Goal: Task Accomplishment & Management: Use online tool/utility

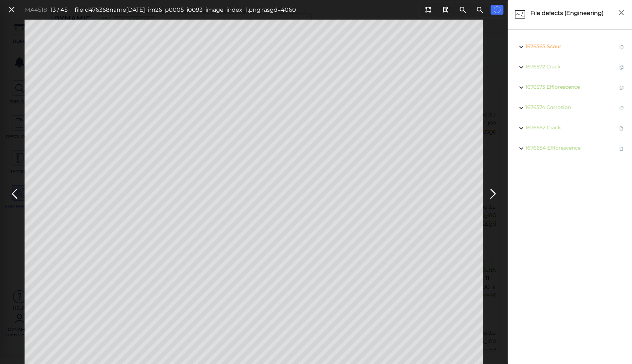
scroll to position [455, 0]
click at [16, 192] on icon at bounding box center [14, 194] width 11 height 14
click at [493, 192] on icon at bounding box center [493, 194] width 11 height 14
click at [13, 190] on icon at bounding box center [14, 194] width 11 height 14
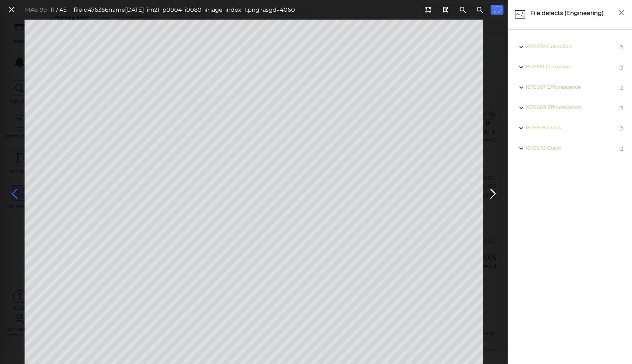
click at [13, 190] on icon at bounding box center [14, 194] width 11 height 14
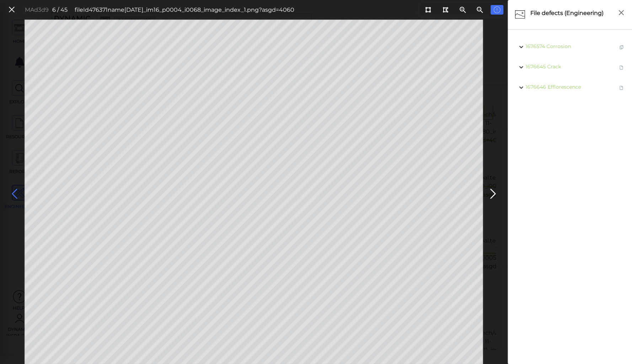
click at [16, 191] on icon at bounding box center [14, 194] width 11 height 14
click at [15, 190] on icon at bounding box center [14, 194] width 11 height 14
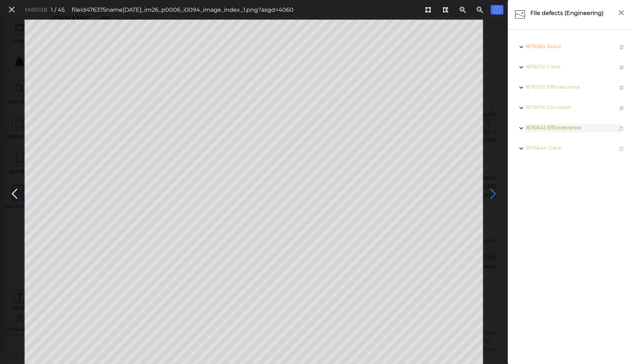
click at [491, 192] on icon at bounding box center [493, 194] width 11 height 14
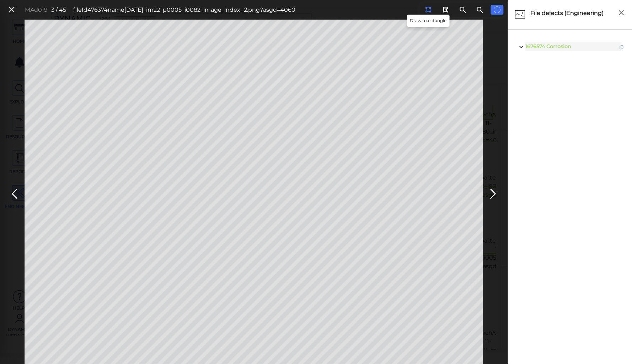
click at [427, 9] on icon at bounding box center [428, 9] width 6 height 5
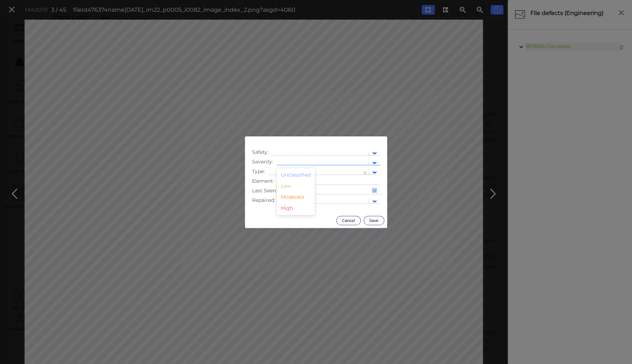
click at [314, 162] on div at bounding box center [322, 162] width 85 height 7
click at [289, 196] on div "Moderate" at bounding box center [296, 196] width 38 height 11
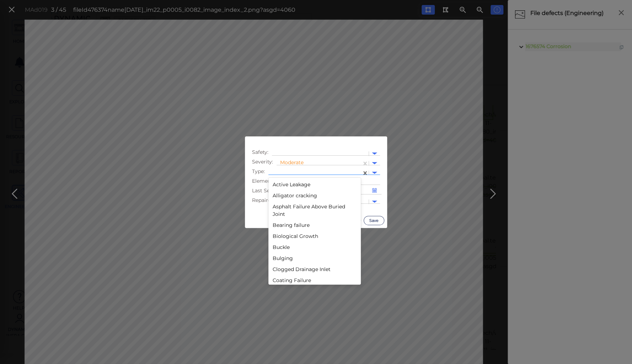
click at [295, 168] on div at bounding box center [315, 173] width 93 height 10
click at [282, 245] on div "Debris" at bounding box center [315, 244] width 92 height 11
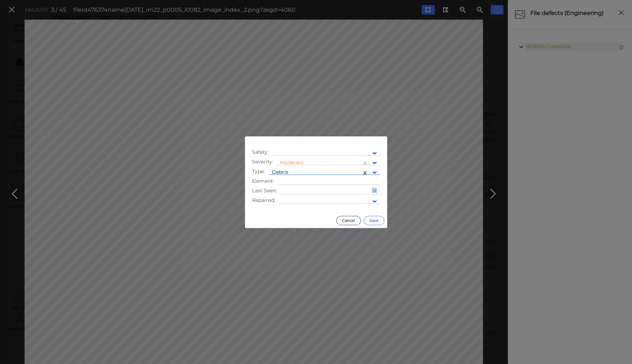
click at [372, 218] on button "Save" at bounding box center [374, 220] width 21 height 9
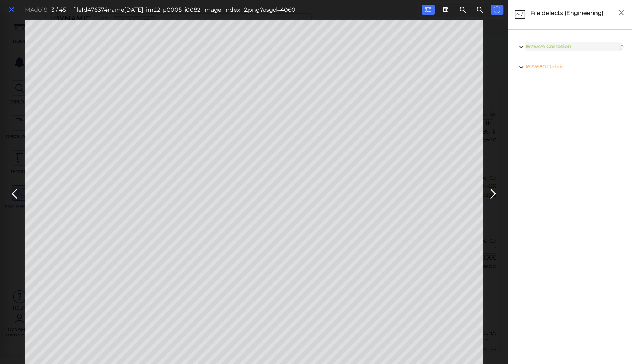
click at [11, 7] on icon at bounding box center [12, 10] width 8 height 10
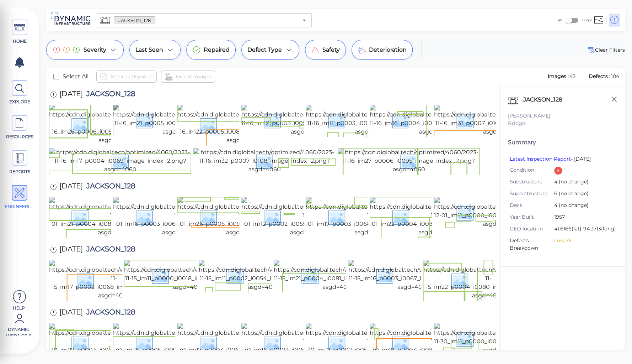
click at [151, 131] on img at bounding box center [178, 120] width 131 height 31
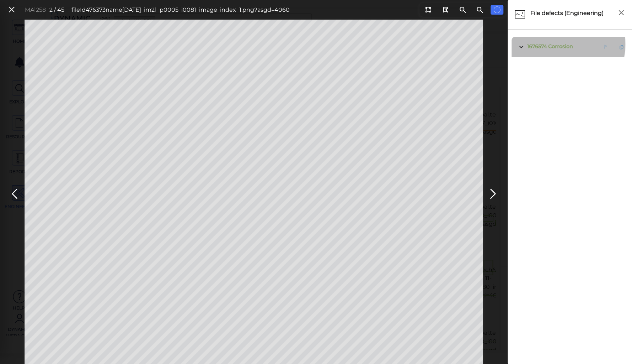
click at [557, 44] on span "Corrosion" at bounding box center [561, 46] width 25 height 6
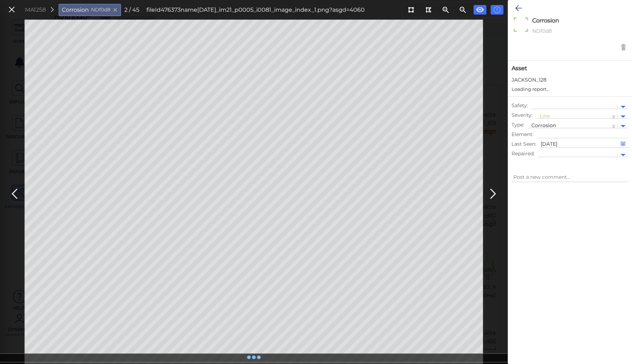
type textarea "x"
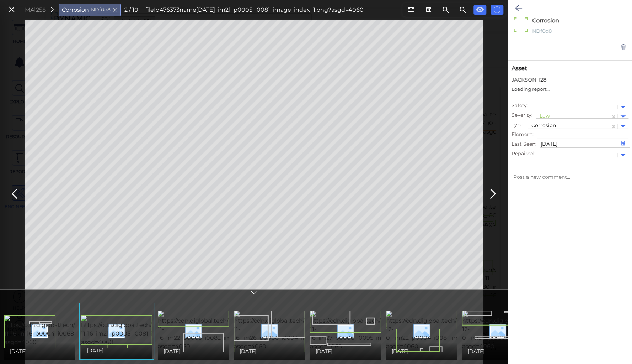
type textarea "x"
click at [545, 116] on div at bounding box center [573, 116] width 67 height 7
click at [555, 150] on div "Moderate" at bounding box center [555, 150] width 38 height 11
type textarea "x"
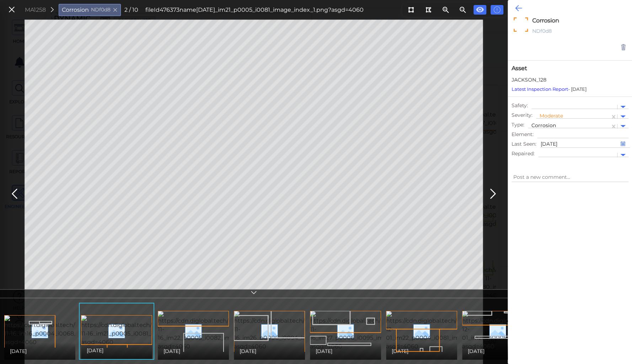
click at [518, 7] on icon at bounding box center [518, 8] width 7 height 9
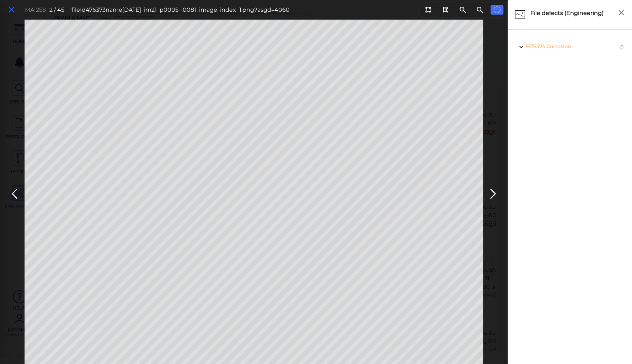
click at [11, 11] on icon at bounding box center [12, 10] width 8 height 10
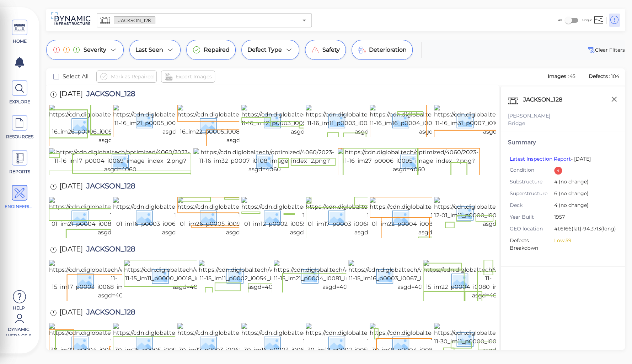
click at [157, 31] on div "HOME EXPLORE RESOURCES REPORTS ENGINEERING Help Dynamic Infra CS-6 How to My Di…" at bounding box center [316, 182] width 632 height 364
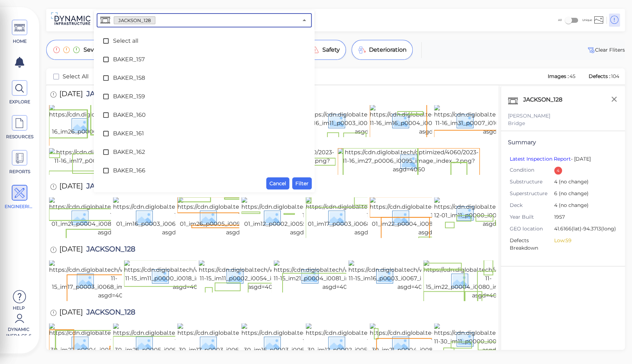
click at [162, 21] on input "text" at bounding box center [226, 20] width 143 height 10
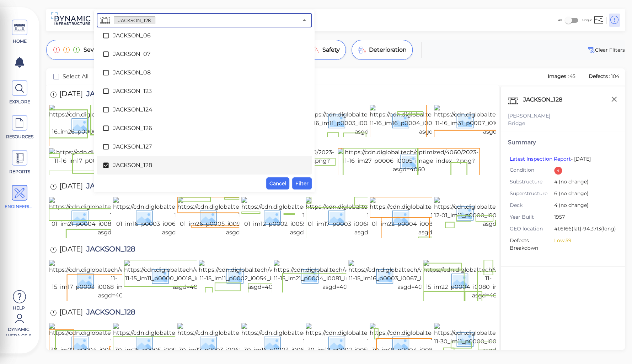
click at [109, 167] on icon at bounding box center [105, 164] width 7 height 7
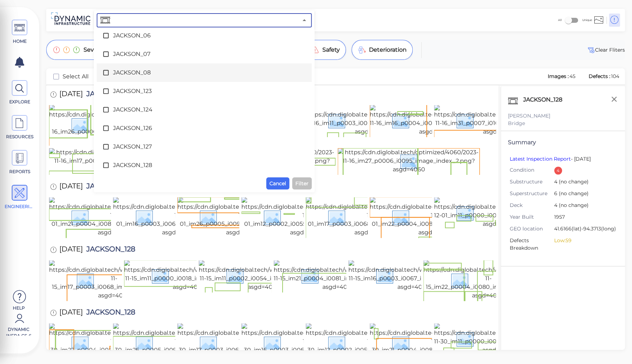
click at [137, 73] on span "JACKSON_08" at bounding box center [204, 72] width 182 height 9
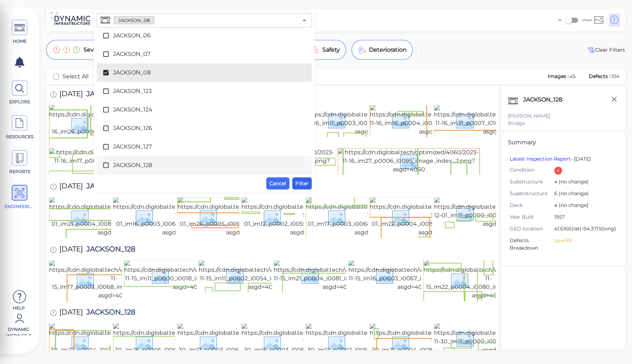
click at [300, 182] on span "Filter" at bounding box center [302, 183] width 13 height 9
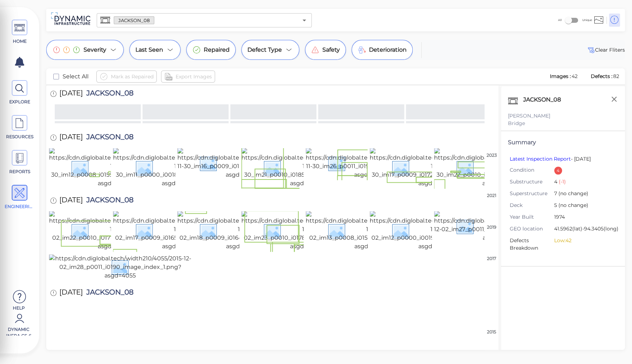
scroll to position [465, 0]
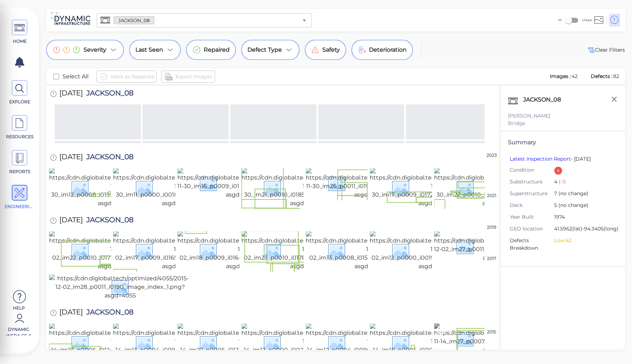
click at [447, 323] on img at bounding box center [498, 338] width 129 height 31
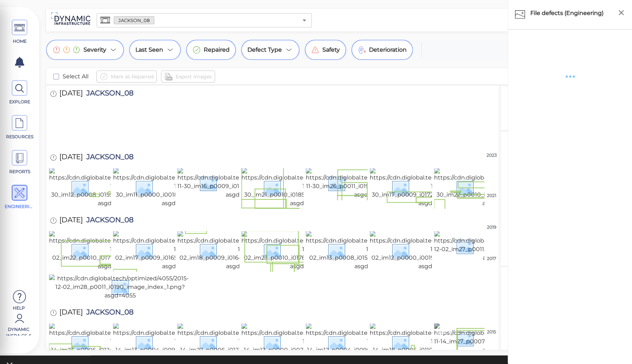
scroll to position [459, 0]
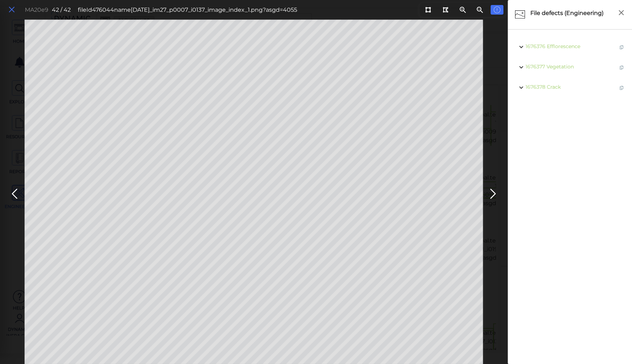
click at [11, 8] on icon at bounding box center [12, 10] width 8 height 10
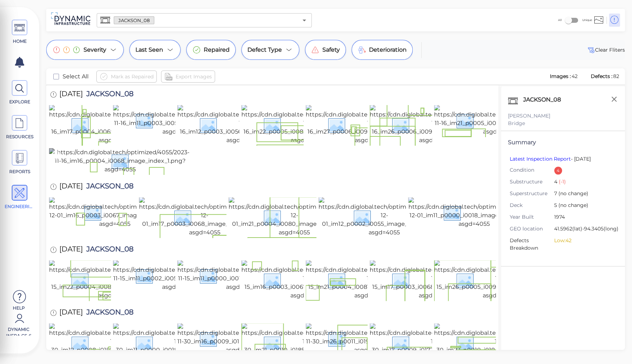
click at [149, 174] on img at bounding box center [120, 161] width 142 height 26
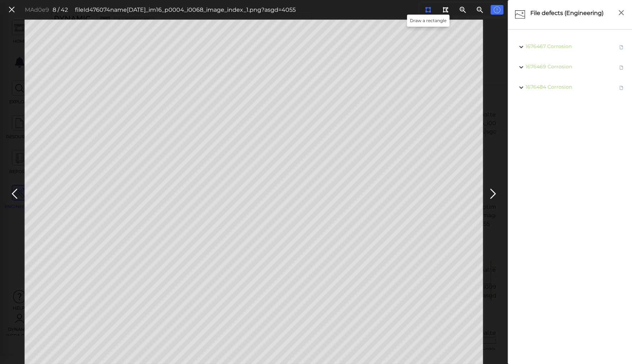
click at [428, 9] on icon at bounding box center [428, 9] width 6 height 5
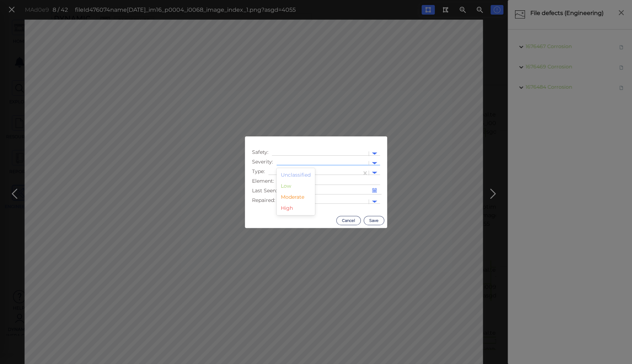
click at [287, 162] on div at bounding box center [322, 162] width 85 height 7
drag, startPoint x: 291, startPoint y: 196, endPoint x: 294, endPoint y: 189, distance: 8.2
click at [291, 196] on div "Moderate" at bounding box center [296, 196] width 38 height 11
click at [297, 169] on div at bounding box center [315, 173] width 93 height 10
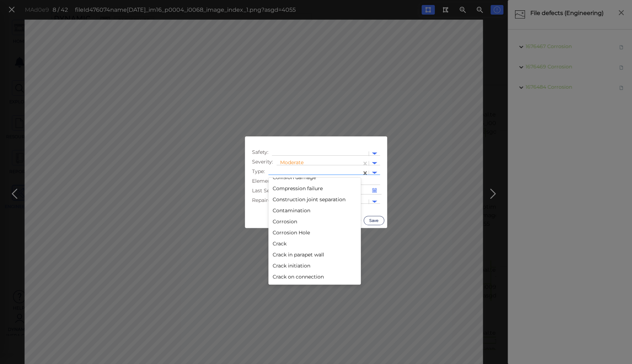
scroll to position [85, 0]
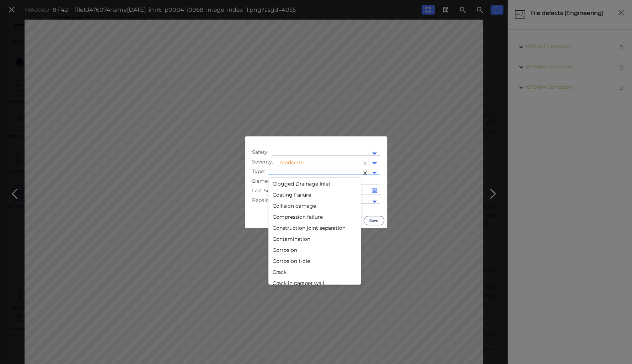
click at [285, 251] on div "Corrosion" at bounding box center [315, 249] width 92 height 11
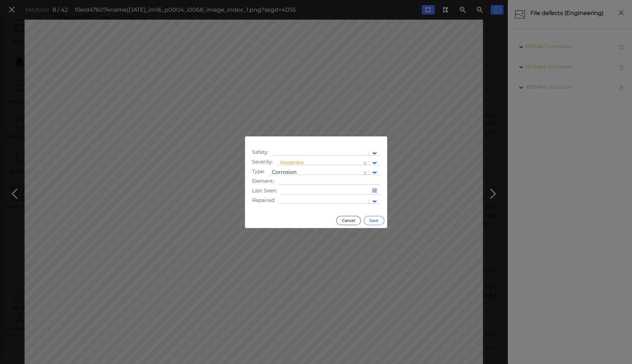
click at [374, 217] on button "Save" at bounding box center [374, 220] width 21 height 9
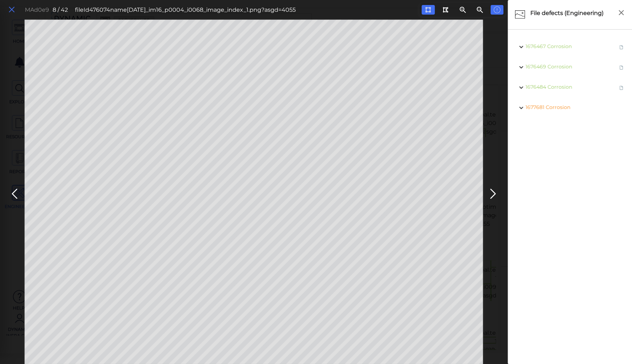
click at [11, 9] on icon at bounding box center [12, 10] width 8 height 10
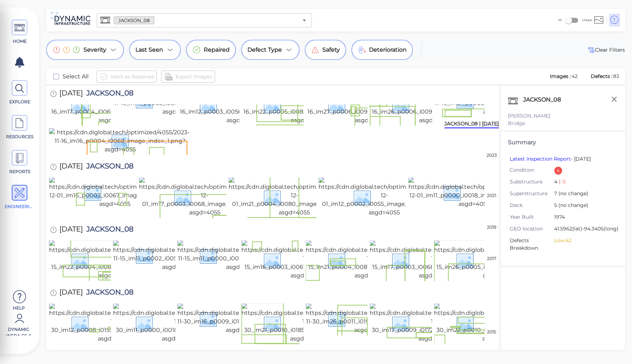
scroll to position [85, 0]
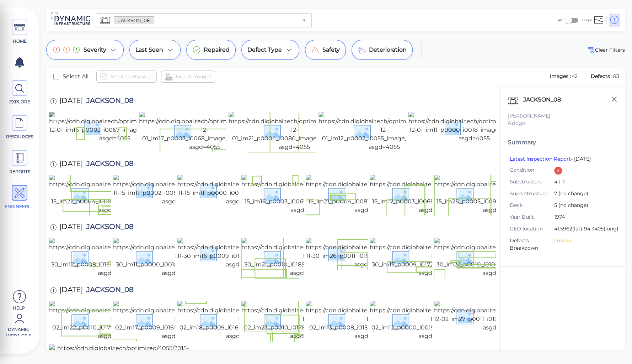
click at [78, 143] on img at bounding box center [115, 126] width 132 height 31
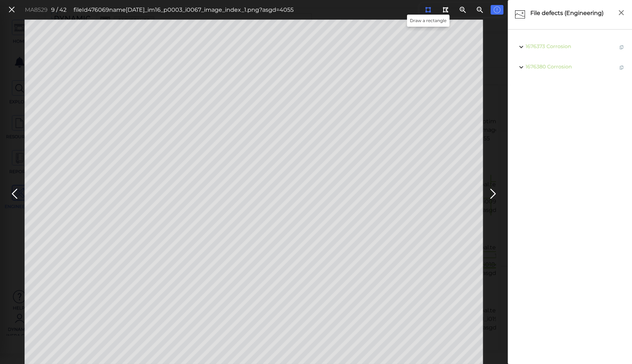
click at [427, 8] on icon at bounding box center [428, 9] width 6 height 5
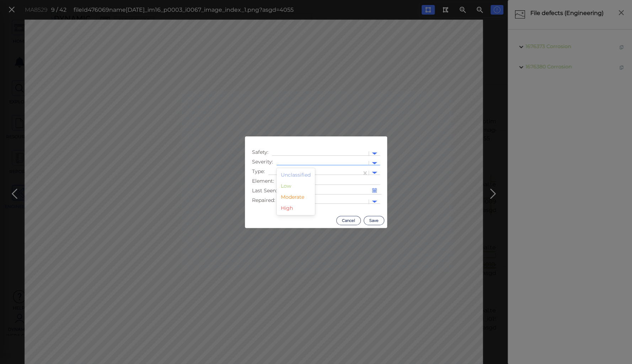
click at [289, 160] on div at bounding box center [322, 162] width 85 height 7
click at [290, 197] on div "Moderate" at bounding box center [296, 196] width 38 height 11
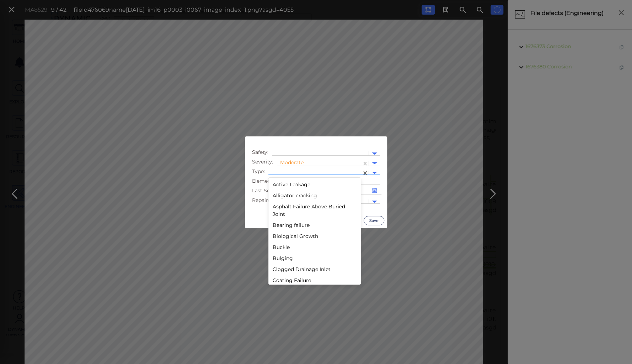
click at [292, 171] on div at bounding box center [315, 172] width 86 height 7
click at [286, 249] on div "Corrosion" at bounding box center [315, 249] width 92 height 11
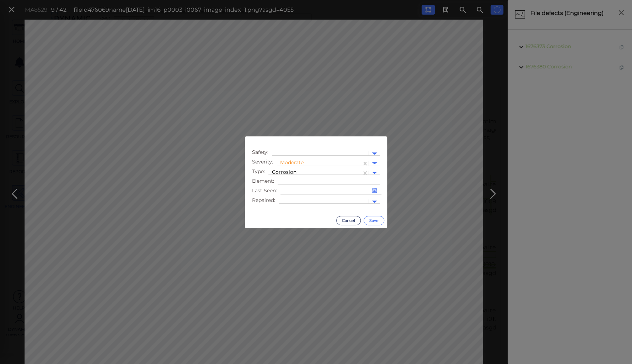
click at [370, 216] on button "Save" at bounding box center [374, 220] width 21 height 9
